Goal: Information Seeking & Learning: Learn about a topic

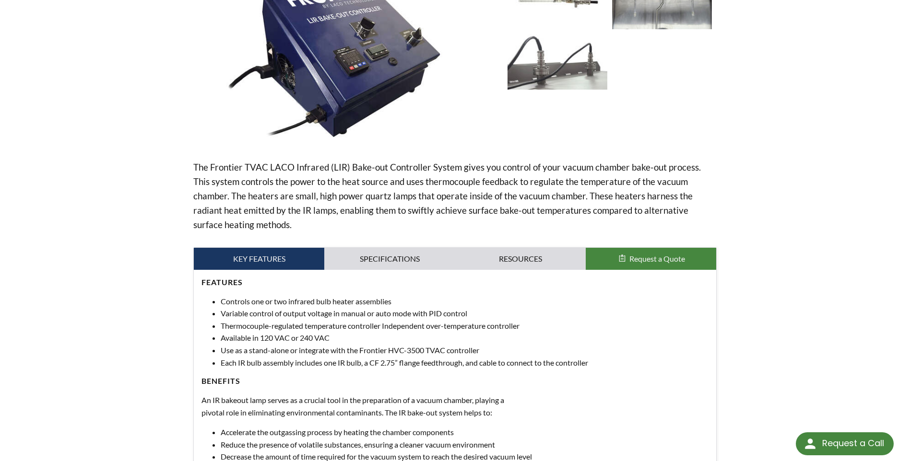
scroll to position [336, 0]
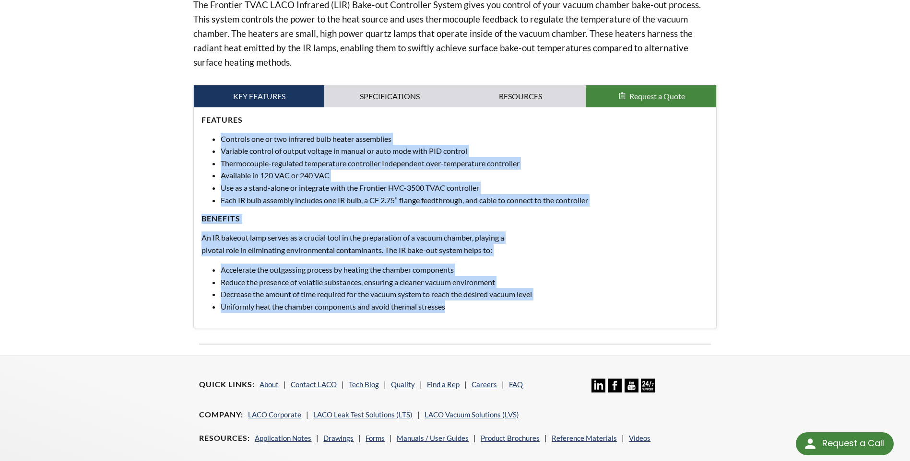
drag, startPoint x: 219, startPoint y: 143, endPoint x: 509, endPoint y: 303, distance: 331.4
click at [509, 303] on div "Features Controls one or two infrared bulb heater assemblies Variable control o…" at bounding box center [454, 214] width 507 height 198
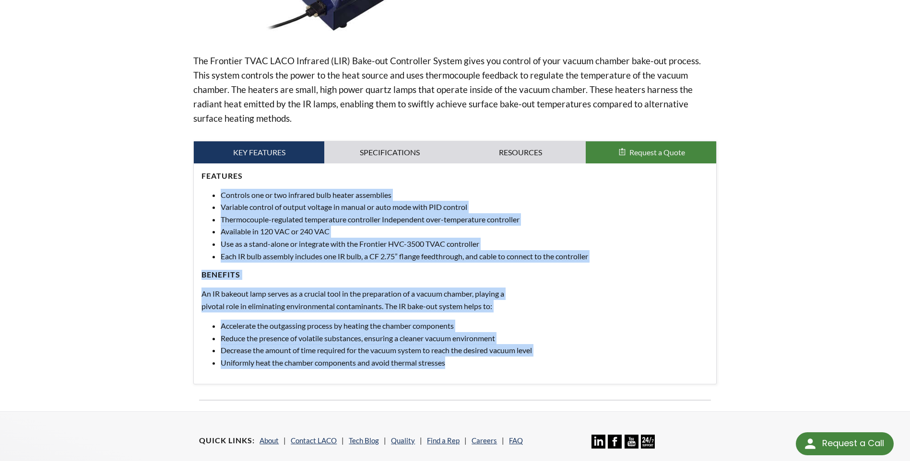
scroll to position [192, 0]
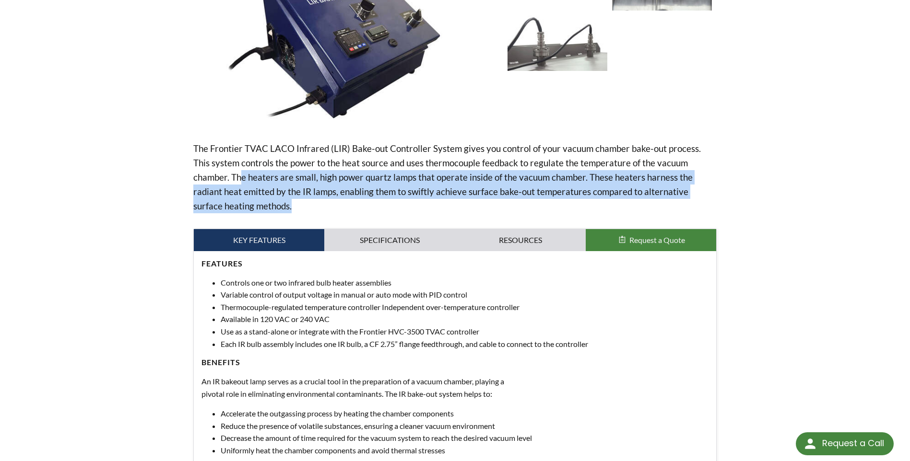
drag, startPoint x: 205, startPoint y: 174, endPoint x: 721, endPoint y: 203, distance: 516.4
click at [721, 203] on div "LIR Bake-Out Controller System Part Number: LIR-2000-2 The Frontier TVAC LACO I…" at bounding box center [455, 194] width 614 height 609
click at [378, 241] on link "Specifications" at bounding box center [389, 240] width 130 height 22
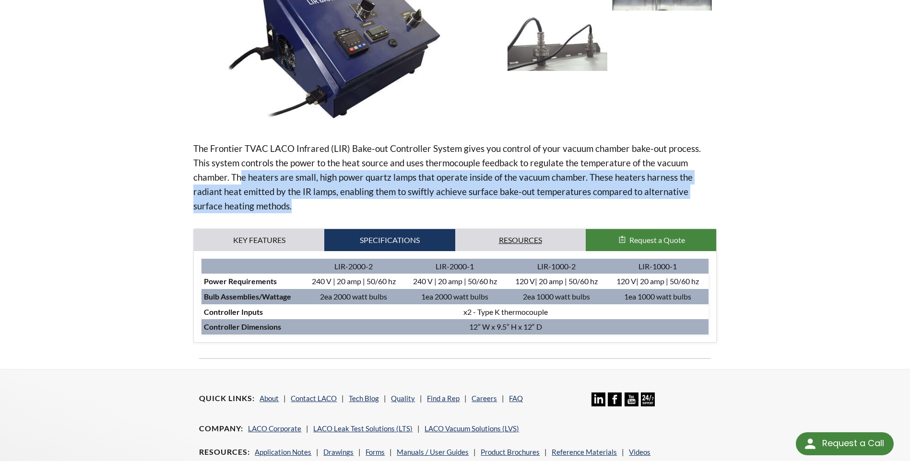
click at [498, 243] on link "Resources" at bounding box center [520, 240] width 130 height 22
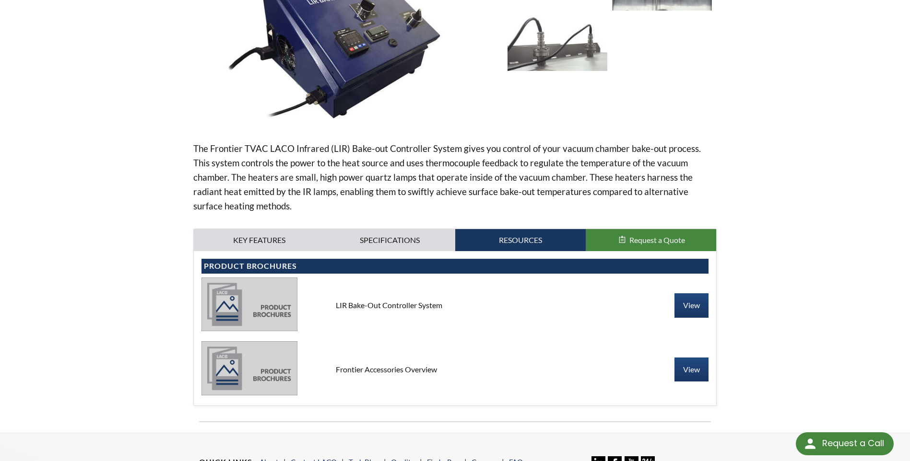
click at [400, 229] on div "Key Features Specifications Accessories Resources Request a Quote Features Cont…" at bounding box center [454, 317] width 523 height 177
click at [397, 242] on link "Specifications" at bounding box center [389, 240] width 130 height 22
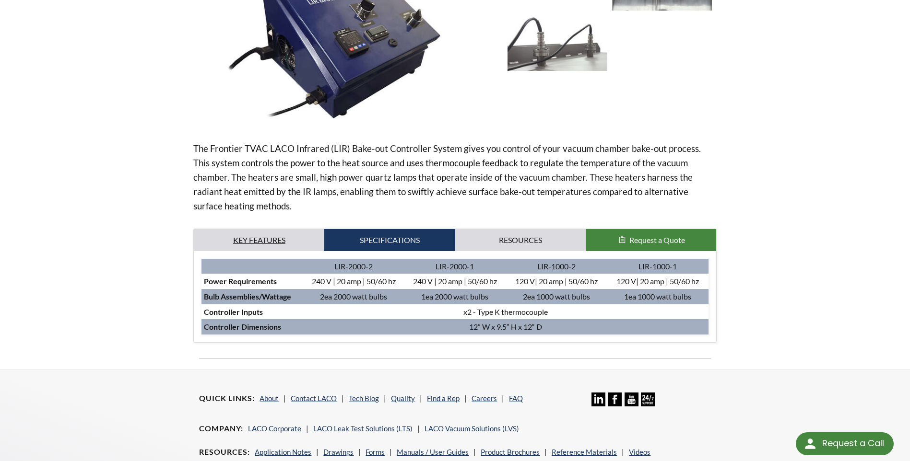
click at [258, 231] on link "Key Features" at bounding box center [259, 240] width 130 height 22
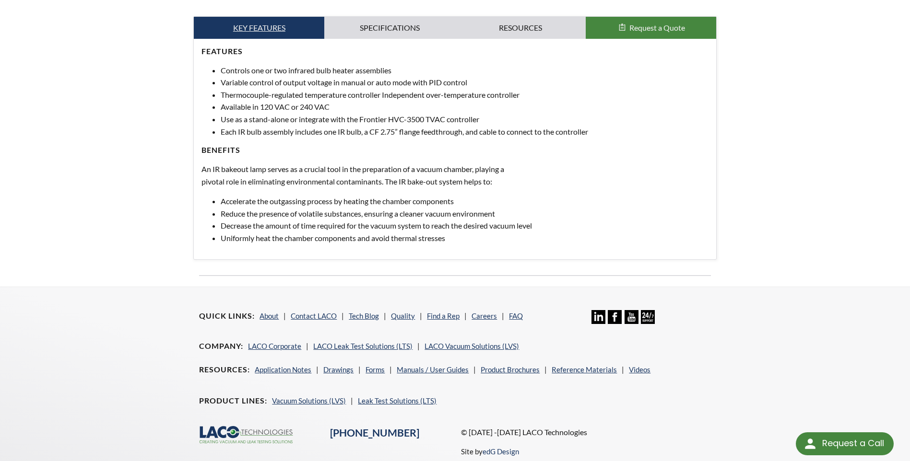
scroll to position [384, 0]
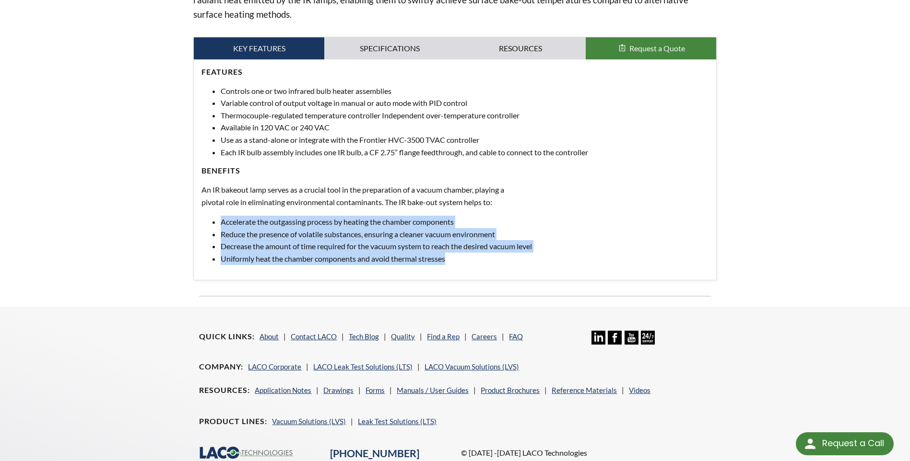
drag, startPoint x: 218, startPoint y: 221, endPoint x: 460, endPoint y: 264, distance: 245.0
click at [460, 264] on ul "Accelerate the outgassing process by heating the chamber components Reduce the …" at bounding box center [454, 240] width 507 height 49
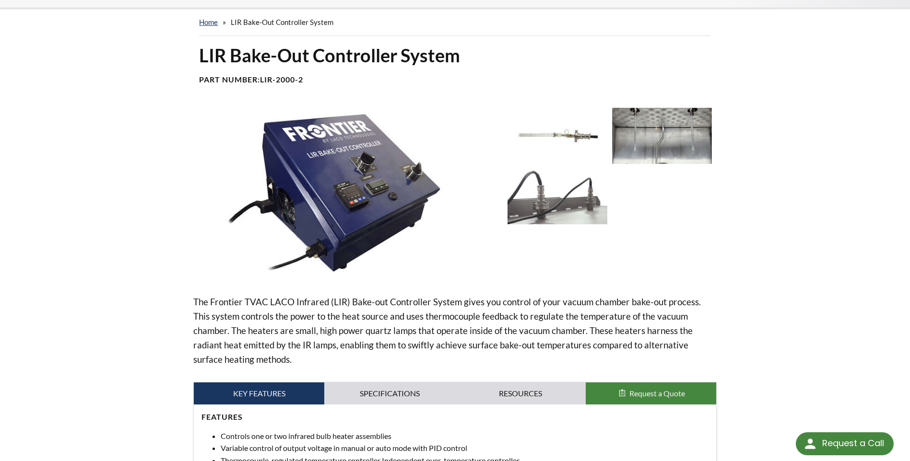
scroll to position [0, 0]
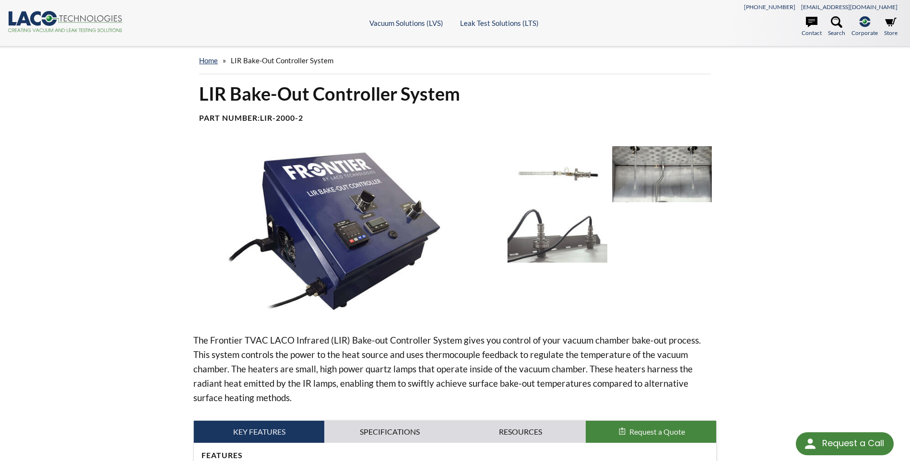
click at [390, 205] on img at bounding box center [346, 232] width 306 height 172
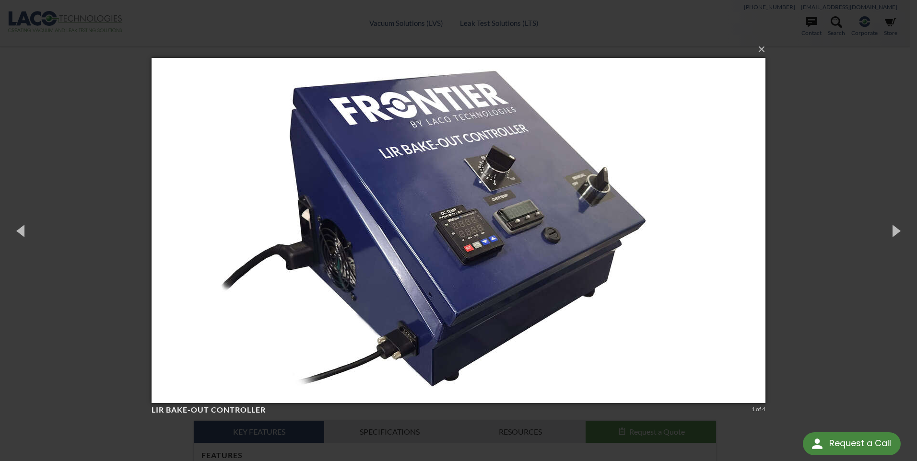
click at [114, 231] on div "× LIR Bake-Out Controller 1 of 4 Loading..." at bounding box center [458, 230] width 917 height 461
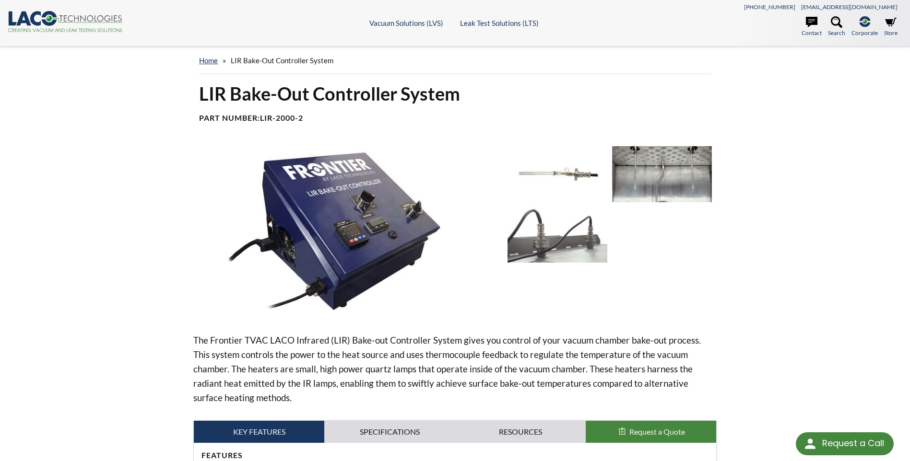
click at [582, 237] on img at bounding box center [557, 235] width 100 height 56
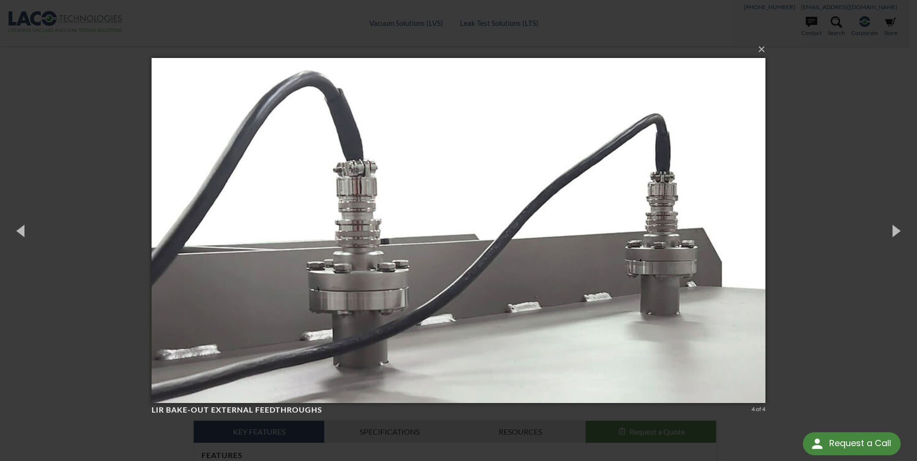
click at [91, 223] on div "× LIR Bake-Out External feedthroughs 4 of 4 Loading..." at bounding box center [458, 230] width 917 height 461
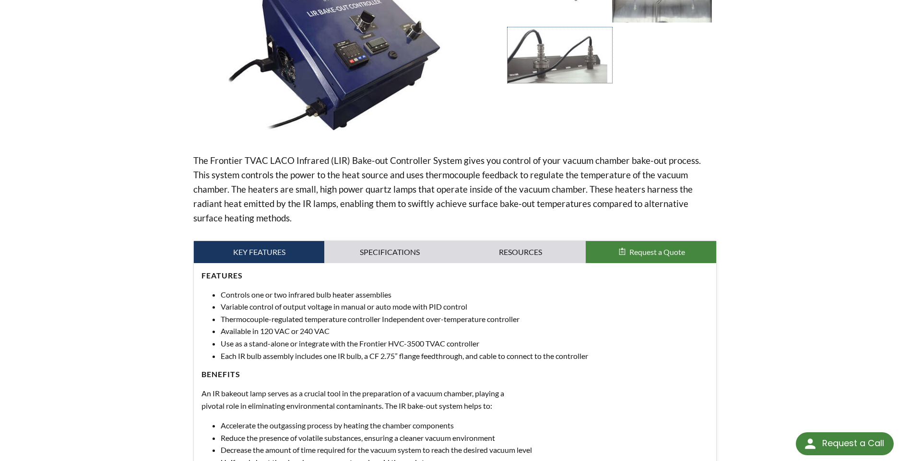
scroll to position [192, 0]
